Goal: Transaction & Acquisition: Subscribe to service/newsletter

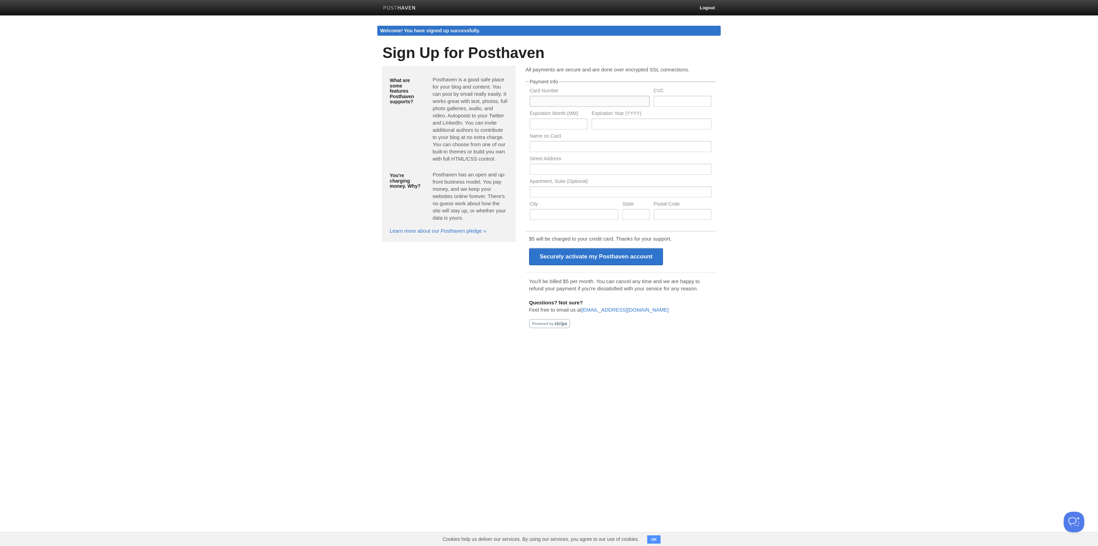
click at [565, 103] on input "text" at bounding box center [590, 101] width 120 height 11
type input "[CREDIT_CARD_NUMBER]"
type input "095"
click at [550, 129] on input "0830" at bounding box center [559, 123] width 58 height 11
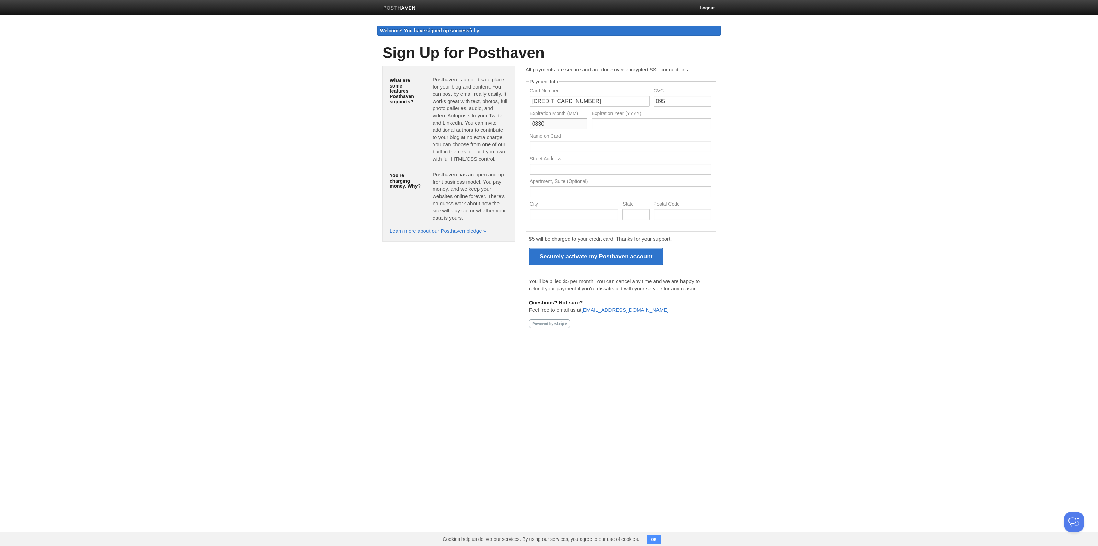
click at [550, 129] on input "0830" at bounding box center [559, 123] width 58 height 11
type input "08"
type input "2030"
type input "[PERSON_NAME]"
